Goal: Information Seeking & Learning: Find specific fact

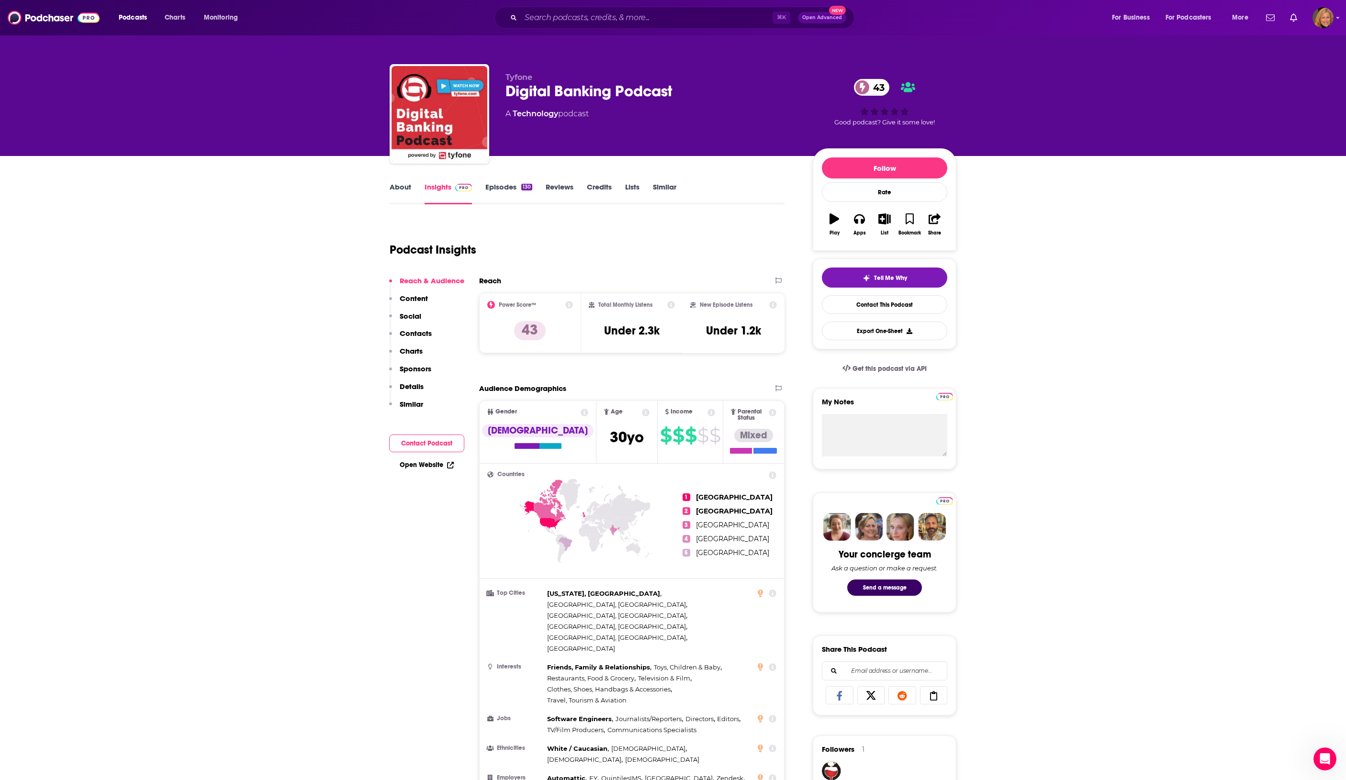
click at [592, 26] on div "⌘ K Open Advanced New" at bounding box center [675, 18] width 360 height 22
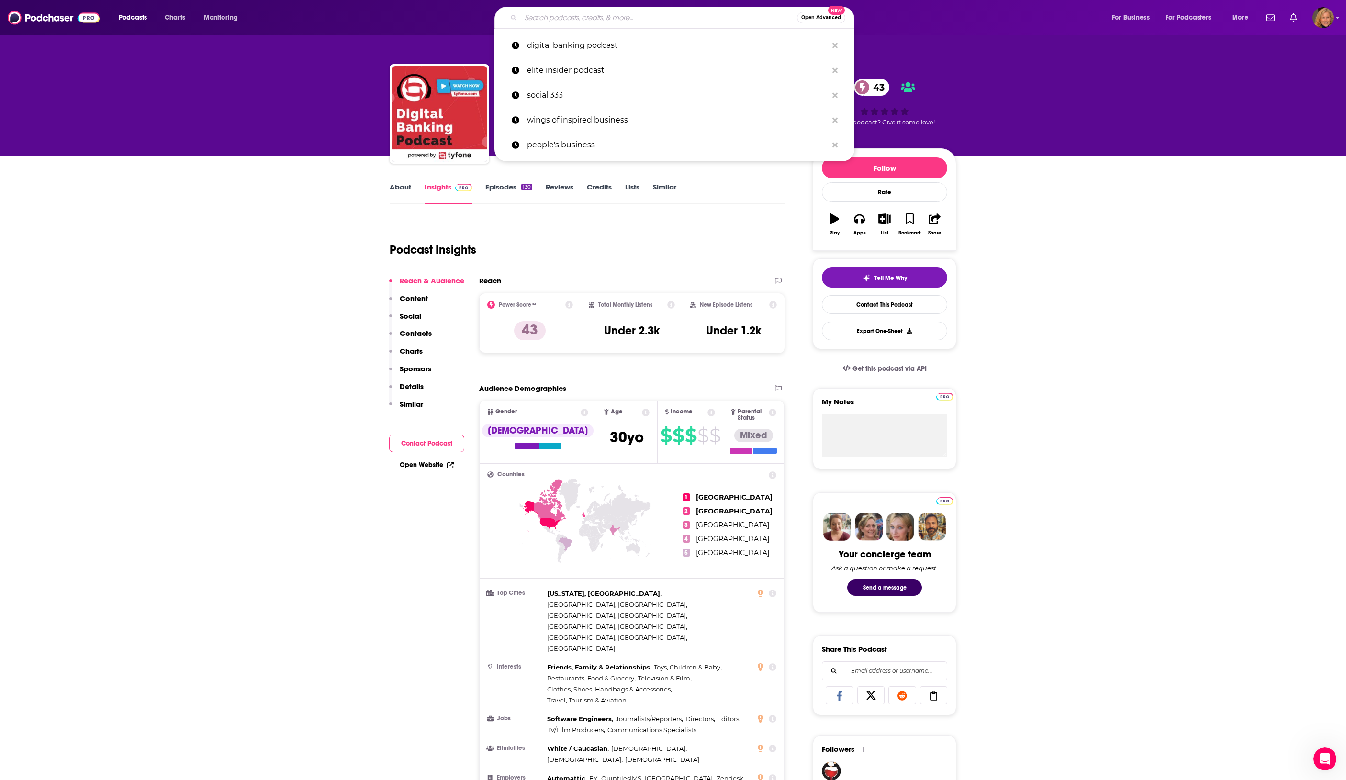
click at [591, 20] on input "Search podcasts, credits, & more..." at bounding box center [659, 17] width 276 height 15
paste input "The Widow Podcast"
type input "The Widow Podcast"
